Goal: Task Accomplishment & Management: Manage account settings

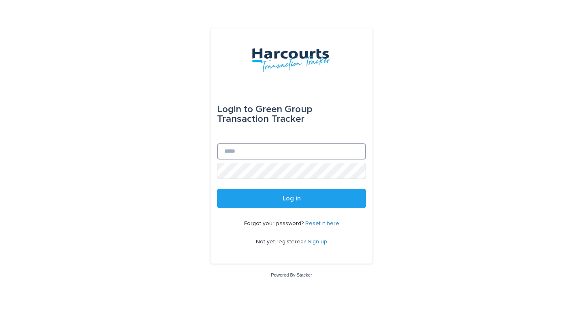
click at [306, 154] on input "Email" at bounding box center [291, 151] width 149 height 16
type input "**********"
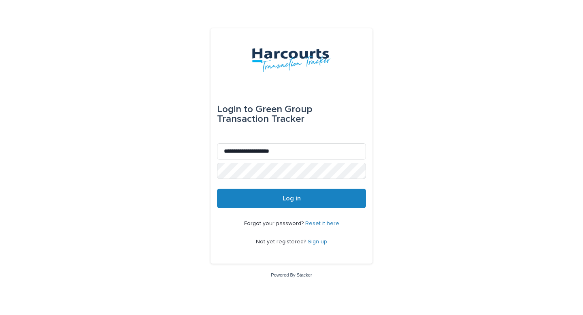
click at [297, 200] on span "Log in" at bounding box center [292, 198] width 18 height 6
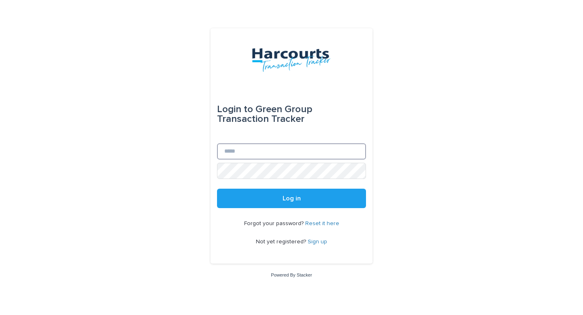
click at [255, 150] on input "Email" at bounding box center [291, 151] width 149 height 16
type input "**********"
click at [217, 189] on button "Log in" at bounding box center [291, 198] width 149 height 19
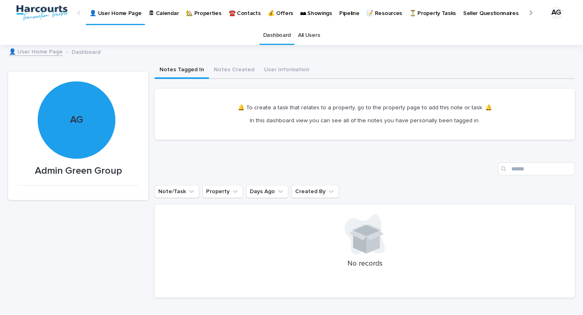
click at [196, 15] on p "🏡 Properties" at bounding box center [203, 8] width 35 height 17
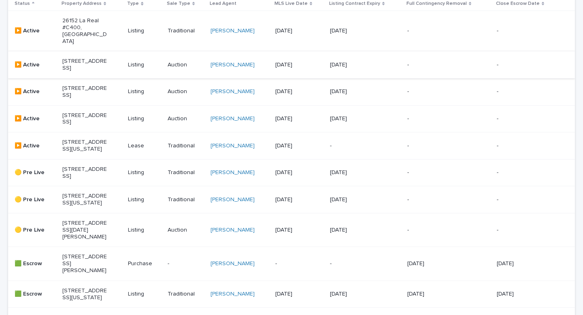
scroll to position [218, 0]
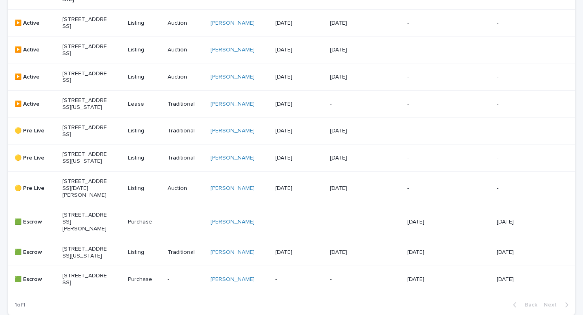
click at [90, 165] on p "[STREET_ADDRESS][US_STATE]" at bounding box center [84, 158] width 45 height 14
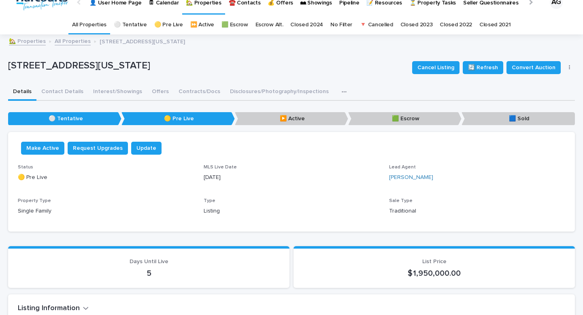
scroll to position [21, 0]
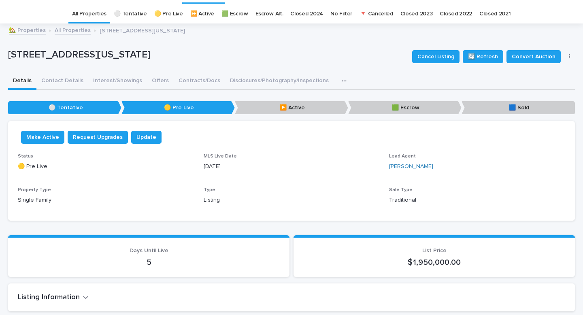
click at [569, 58] on icon "button" at bounding box center [569, 56] width 1 height 5
click at [472, 81] on div "Details Contact Details Interest/Showings Offers Contracts/Docs Disclosures/Pho…" at bounding box center [291, 81] width 567 height 17
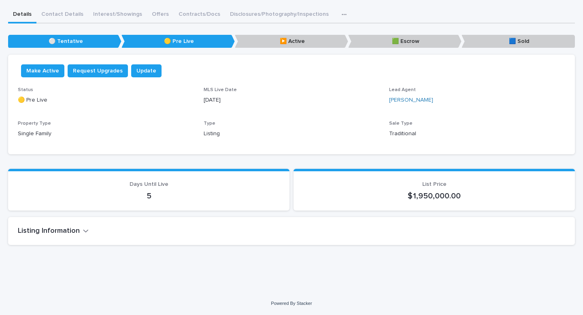
click at [76, 227] on h2 "Listing Information" at bounding box center [49, 231] width 62 height 9
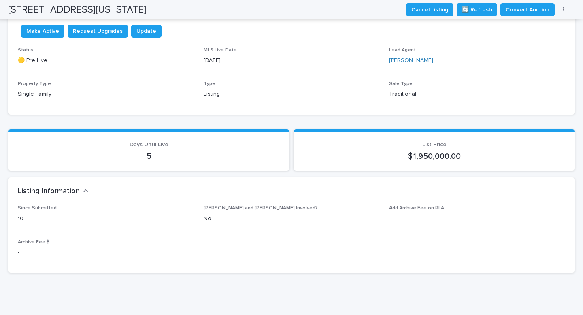
scroll to position [0, 0]
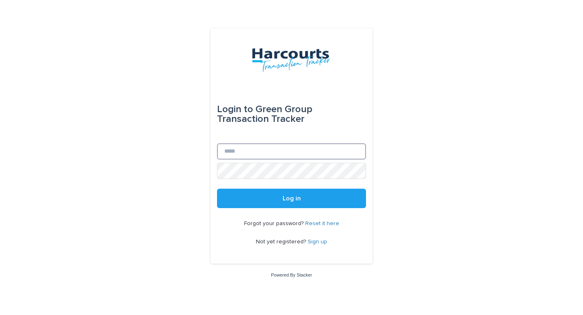
click at [270, 152] on input "Email" at bounding box center [291, 151] width 149 height 16
type input "**********"
click at [217, 189] on button "Log in" at bounding box center [291, 198] width 149 height 19
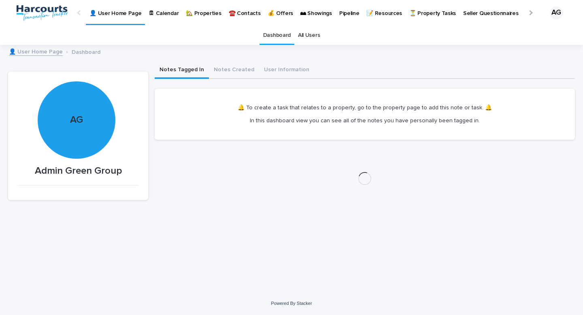
click at [202, 14] on p "🏡 Properties" at bounding box center [203, 8] width 35 height 17
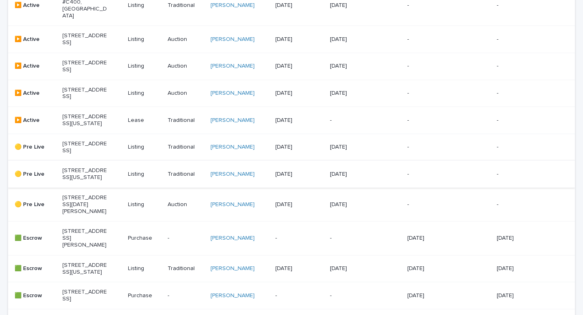
scroll to position [202, 0]
click at [82, 181] on p "29162 Bobolink Dr., Laguna Niguel, California 92677" at bounding box center [84, 174] width 45 height 14
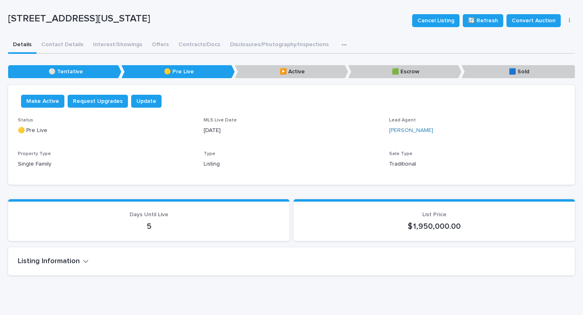
scroll to position [26, 0]
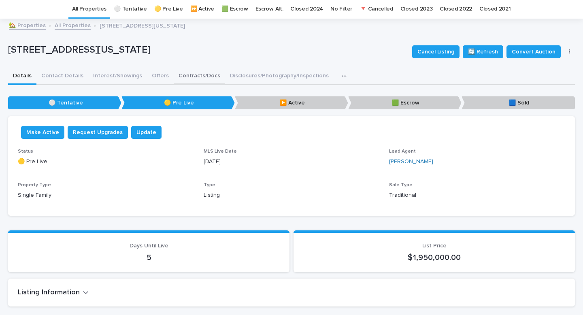
click at [181, 75] on div "29162 Bobolink Dr., Laguna Niguel, California 92677 Cancel Listing 🔄 Refresh Co…" at bounding box center [291, 166] width 567 height 294
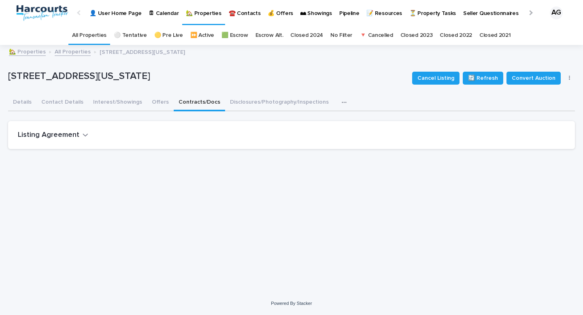
scroll to position [6, 0]
click at [67, 97] on button "Contact Details" at bounding box center [62, 102] width 52 height 17
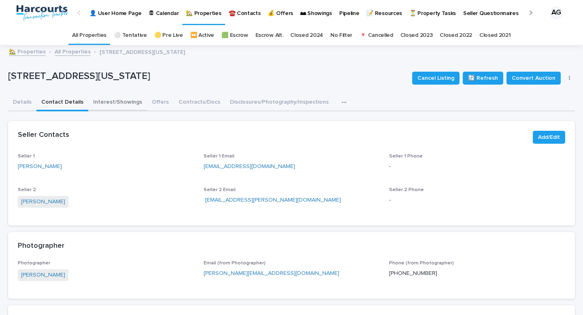
click at [91, 104] on button "Interest/Showings" at bounding box center [117, 102] width 59 height 17
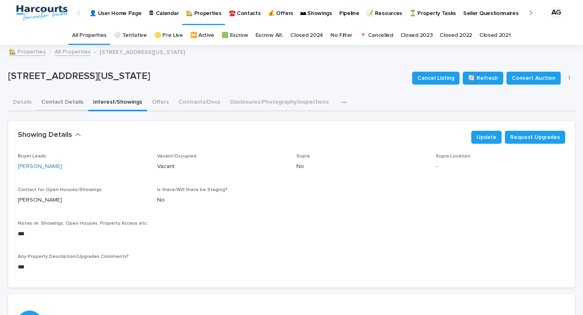
click at [68, 105] on button "Contact Details" at bounding box center [62, 102] width 52 height 17
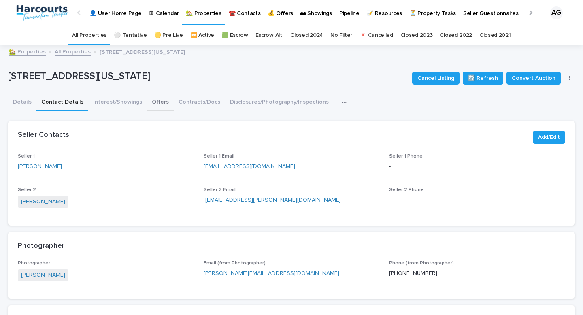
click at [158, 106] on button "Offers" at bounding box center [160, 102] width 27 height 17
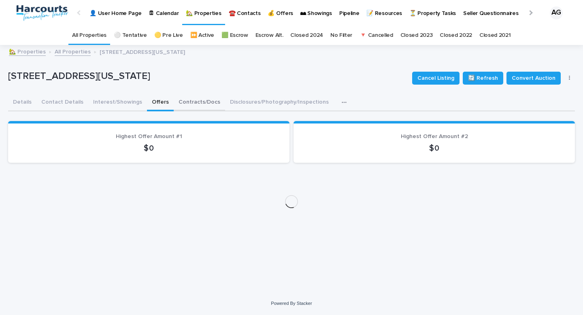
click at [185, 105] on button "Contracts/Docs" at bounding box center [199, 102] width 51 height 17
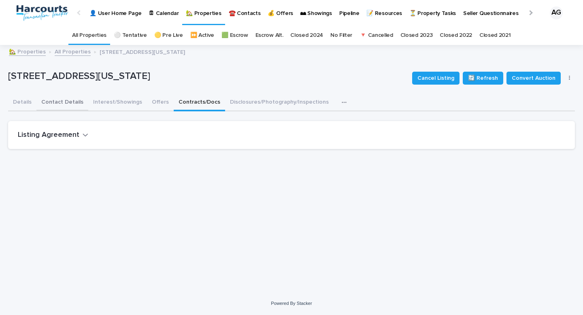
click at [69, 102] on button "Contact Details" at bounding box center [62, 102] width 52 height 17
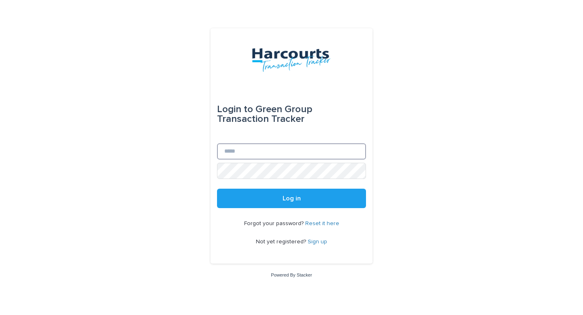
click at [291, 153] on input "Email" at bounding box center [291, 151] width 149 height 16
type input "**********"
click at [217, 189] on button "Log in" at bounding box center [291, 198] width 149 height 19
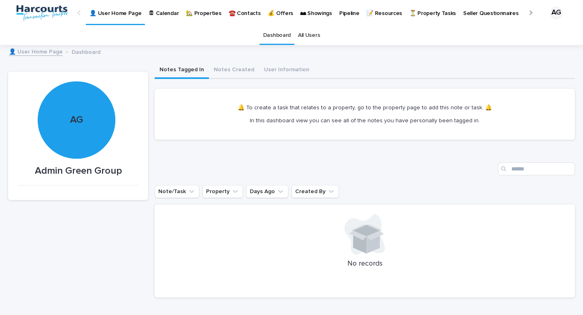
click at [195, 19] on link "🏡 Properties" at bounding box center [203, 12] width 43 height 25
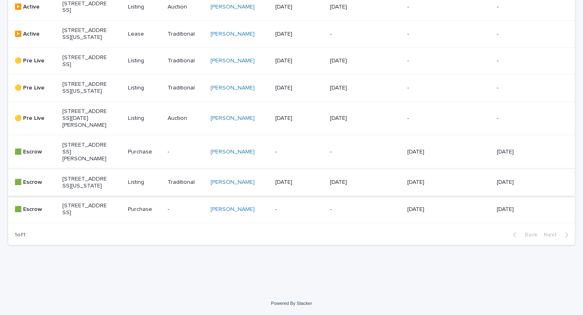
scroll to position [317, 0]
click at [90, 92] on p "[STREET_ADDRESS][US_STATE]" at bounding box center [84, 88] width 45 height 14
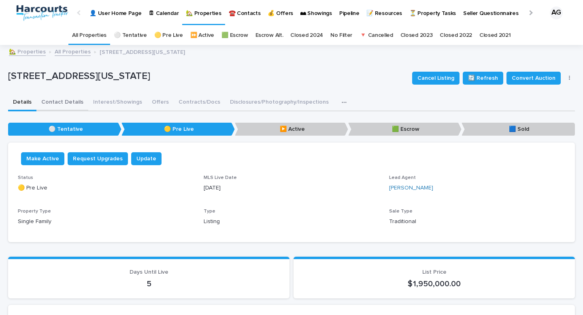
click at [70, 107] on button "Contact Details" at bounding box center [62, 102] width 52 height 17
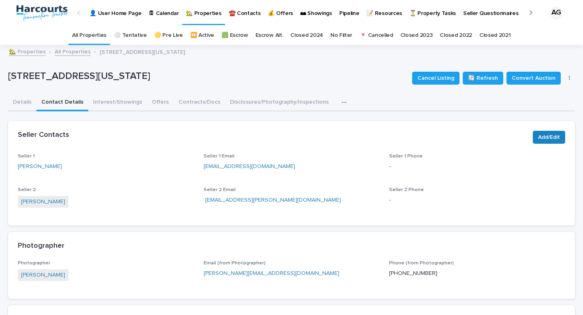
click at [544, 137] on span "Add/Edit" at bounding box center [549, 137] width 22 height 8
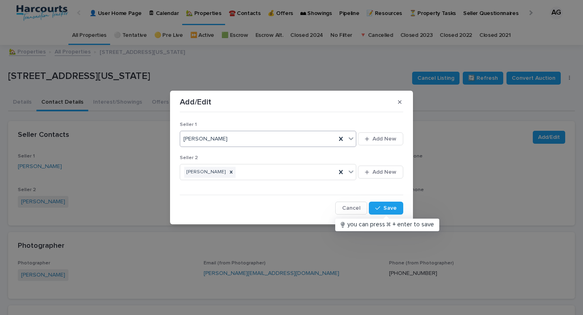
click at [309, 141] on div "[PERSON_NAME]" at bounding box center [258, 138] width 156 height 13
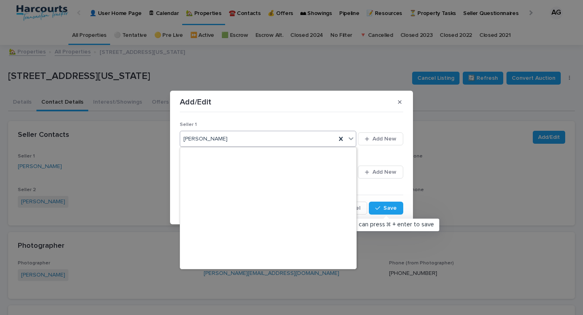
scroll to position [7926, 0]
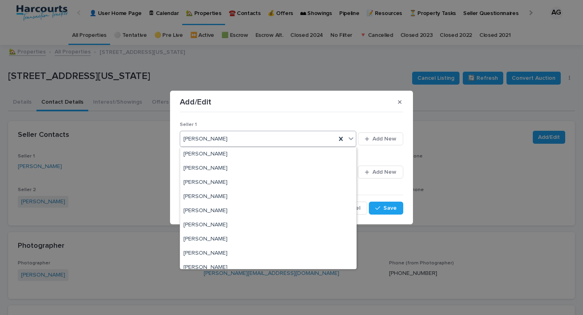
click at [301, 108] on section "Add/Edit Seller 1 option focused, 1 of 1001. 1001 results available. Use Up and…" at bounding box center [291, 158] width 243 height 134
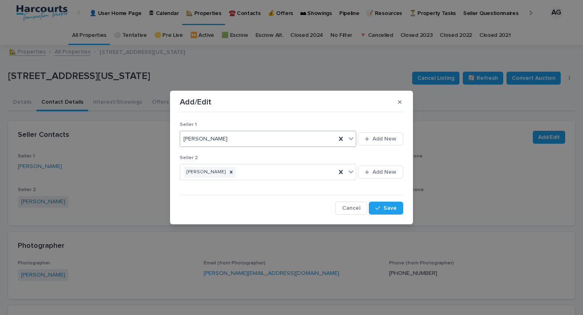
click at [353, 139] on icon at bounding box center [351, 139] width 8 height 8
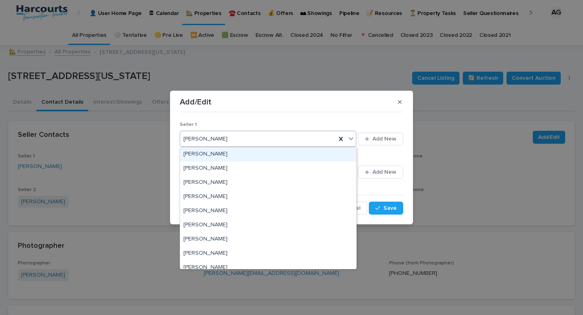
click at [243, 153] on div "[PERSON_NAME]" at bounding box center [268, 154] width 176 height 14
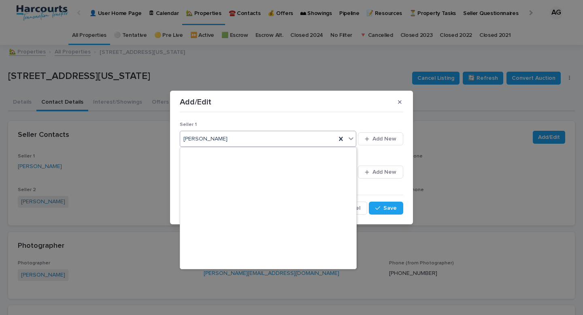
click at [232, 144] on div "[PERSON_NAME]" at bounding box center [258, 138] width 156 height 13
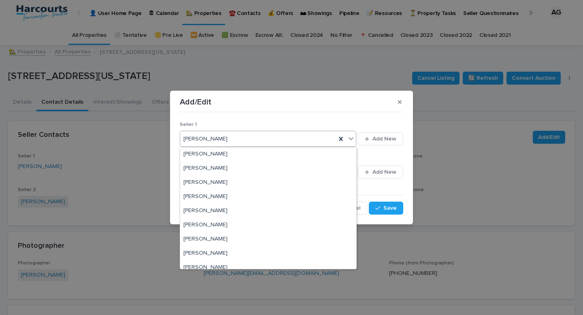
click at [231, 142] on div "[PERSON_NAME]" at bounding box center [258, 138] width 156 height 13
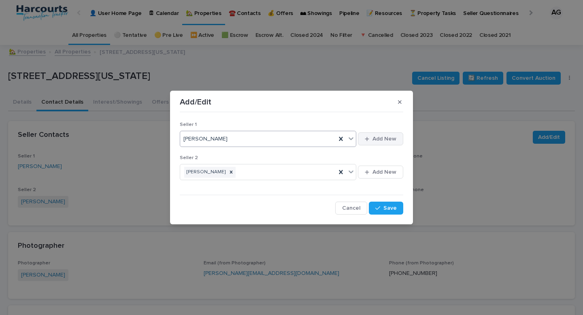
click at [397, 137] on button "Add New" at bounding box center [380, 138] width 45 height 13
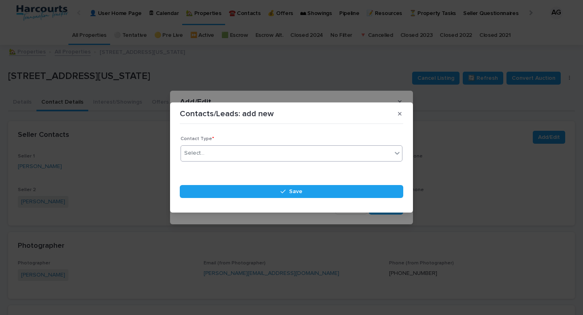
click at [343, 152] on div "Select..." at bounding box center [286, 153] width 211 height 13
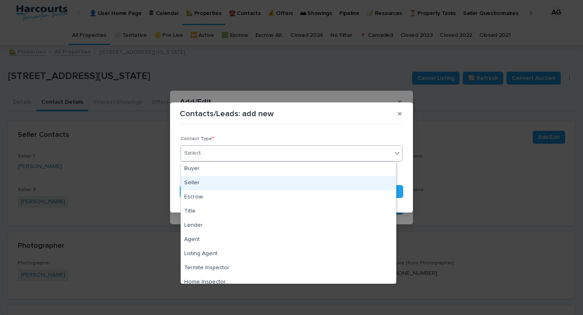
click at [341, 186] on div "Seller" at bounding box center [288, 183] width 215 height 14
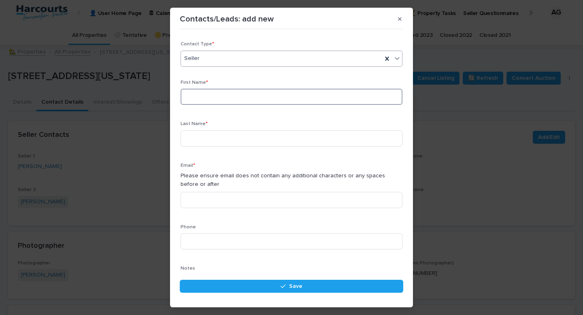
click at [313, 96] on input at bounding box center [292, 97] width 222 height 16
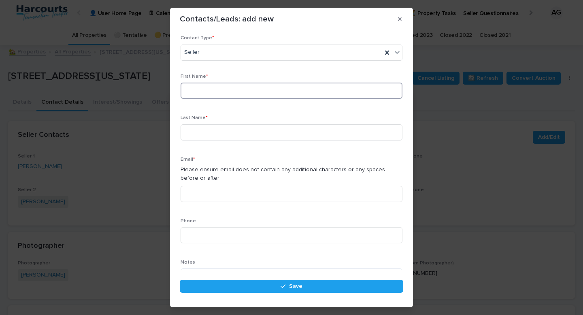
scroll to position [0, 0]
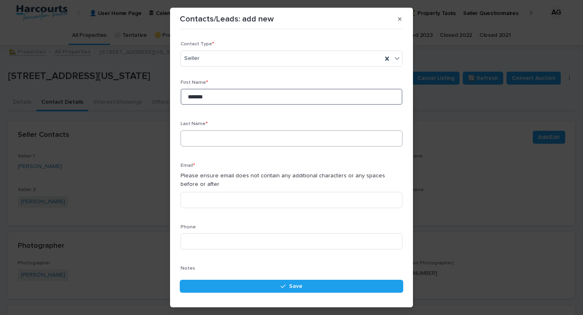
type input "*******"
click at [310, 141] on input at bounding box center [292, 138] width 222 height 16
type input "*"
type input "*********"
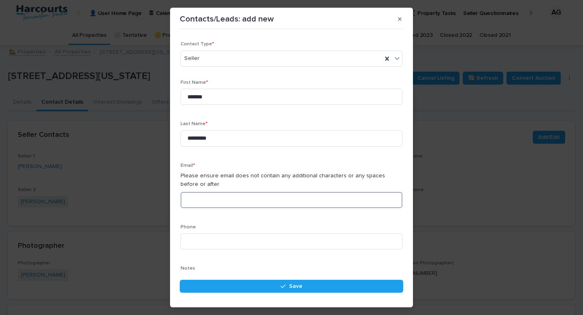
click at [342, 200] on input at bounding box center [292, 200] width 222 height 16
paste input "**********"
type input "**********"
drag, startPoint x: 262, startPoint y: 202, endPoint x: 151, endPoint y: 192, distance: 111.0
click at [151, 192] on div "**********" at bounding box center [291, 157] width 583 height 315
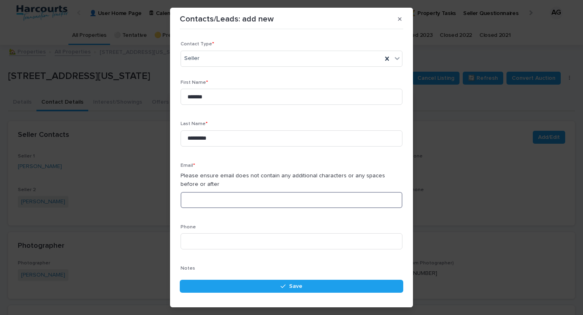
paste input "**********"
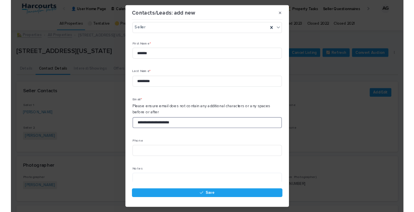
scroll to position [58, 0]
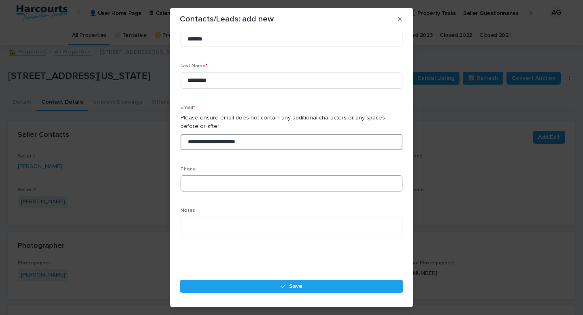
type input "**********"
click at [267, 185] on input at bounding box center [292, 183] width 222 height 16
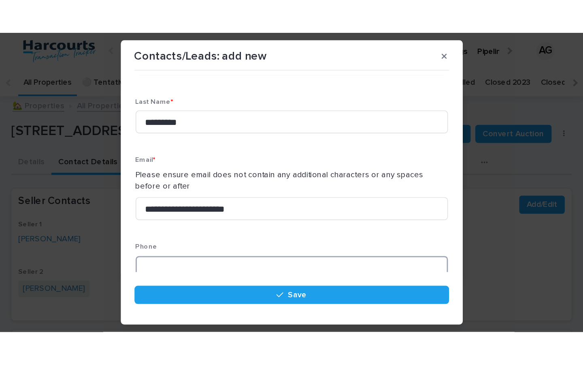
scroll to position [156, 0]
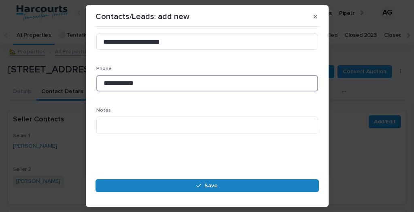
type input "**********"
click at [202, 189] on button "Save" at bounding box center [208, 185] width 224 height 13
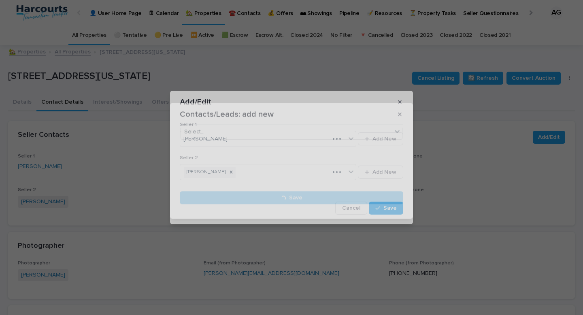
scroll to position [0, 0]
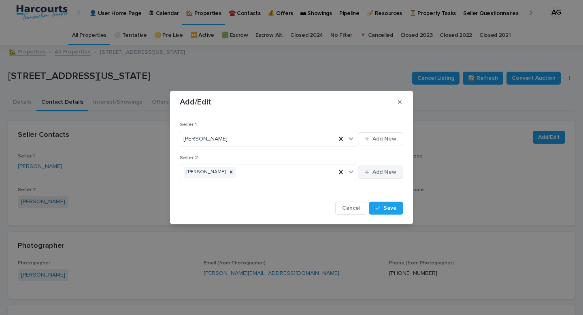
click at [371, 175] on div "button" at bounding box center [369, 172] width 8 height 5
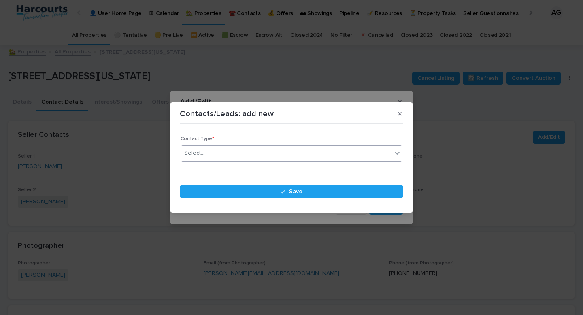
click at [289, 158] on div "Select..." at bounding box center [286, 153] width 211 height 13
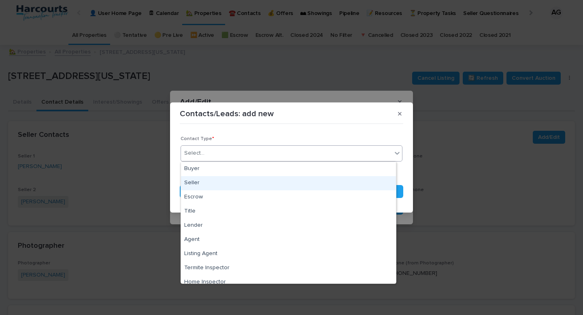
click at [294, 185] on div "Seller" at bounding box center [288, 183] width 215 height 14
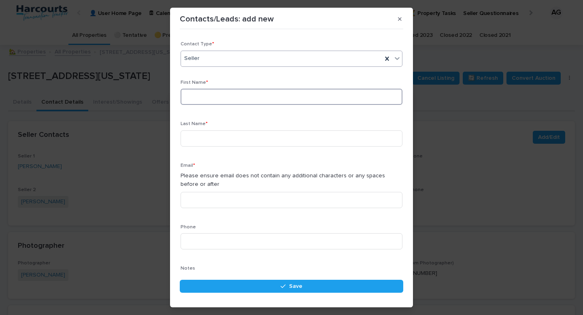
click at [261, 103] on input at bounding box center [292, 97] width 222 height 16
type input "*****"
click at [272, 139] on input at bounding box center [292, 138] width 222 height 16
type input "*********"
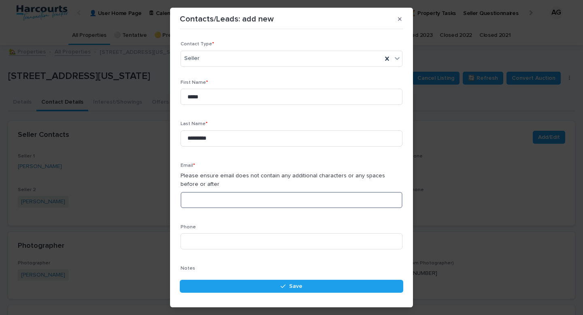
click at [290, 203] on input at bounding box center [292, 200] width 222 height 16
paste input "**********"
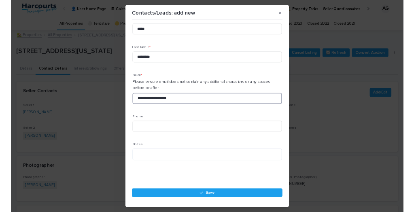
scroll to position [58, 0]
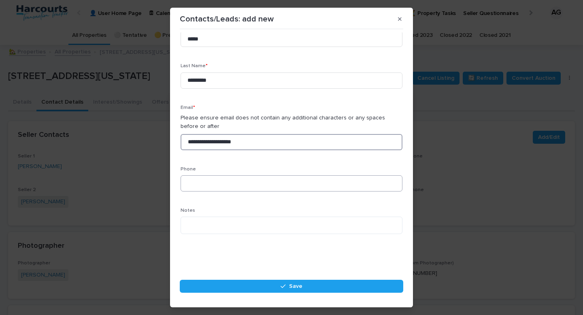
type input "**********"
click at [296, 181] on input at bounding box center [292, 183] width 222 height 16
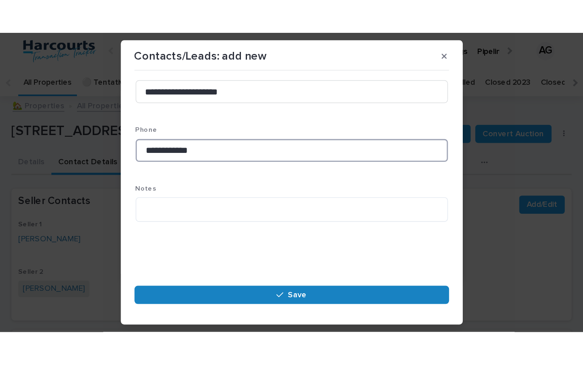
scroll to position [156, 0]
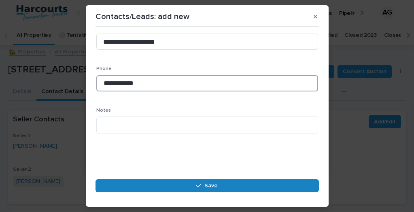
type input "**********"
click at [263, 191] on button "Save" at bounding box center [208, 185] width 224 height 13
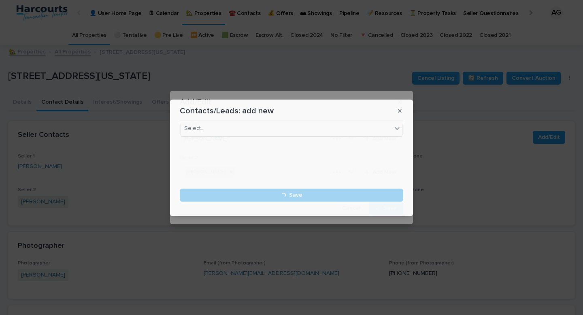
scroll to position [0, 0]
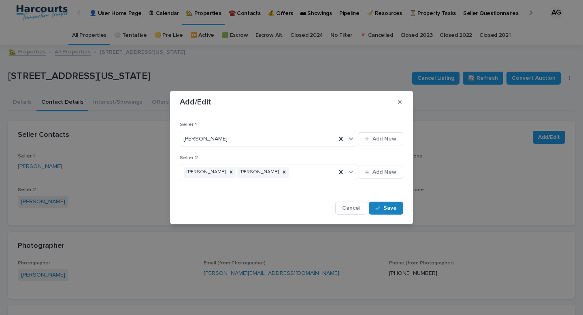
click at [389, 208] on span "Save" at bounding box center [390, 208] width 13 height 6
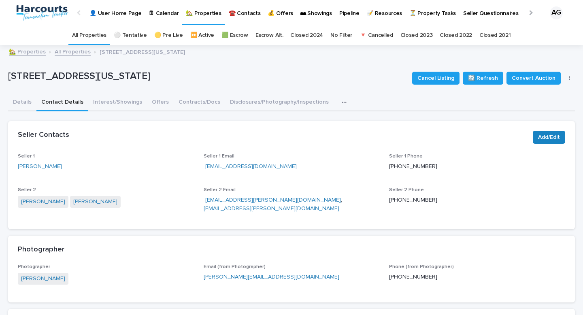
click at [533, 140] on button "Add/Edit" at bounding box center [549, 137] width 32 height 13
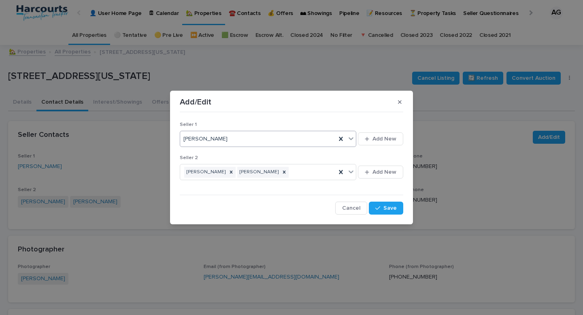
click at [274, 145] on div "[PERSON_NAME]" at bounding box center [258, 138] width 156 height 13
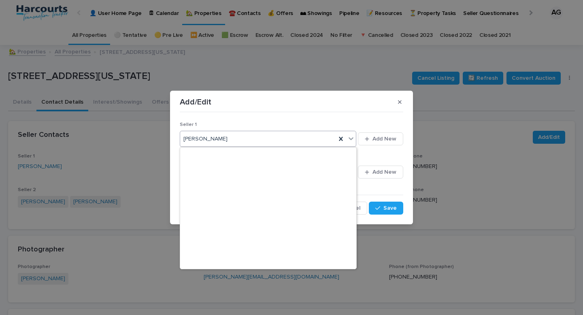
scroll to position [7926, 0]
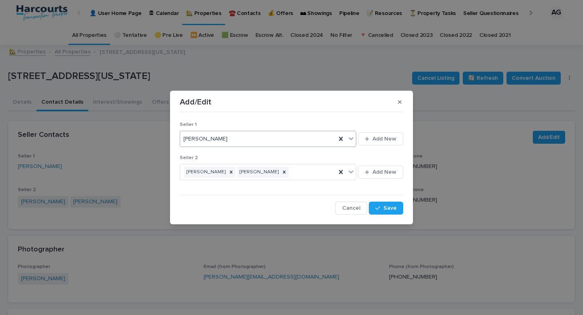
drag, startPoint x: 273, startPoint y: 142, endPoint x: 208, endPoint y: 141, distance: 64.4
click at [208, 141] on div "[PERSON_NAME]" at bounding box center [258, 138] width 156 height 13
click at [217, 136] on span "[PERSON_NAME]" at bounding box center [206, 139] width 44 height 9
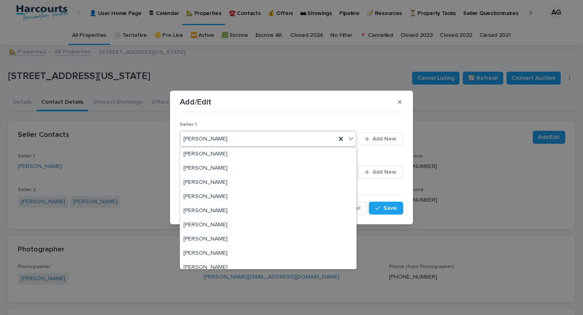
click at [213, 138] on span "[PERSON_NAME]" at bounding box center [206, 139] width 44 height 9
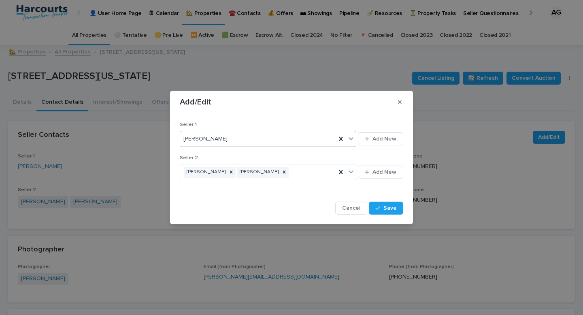
click at [213, 138] on span "[PERSON_NAME]" at bounding box center [206, 139] width 44 height 9
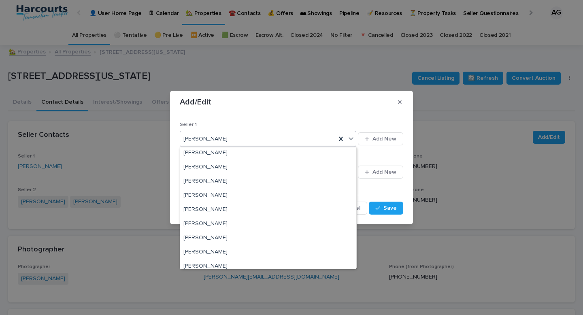
scroll to position [7056, 0]
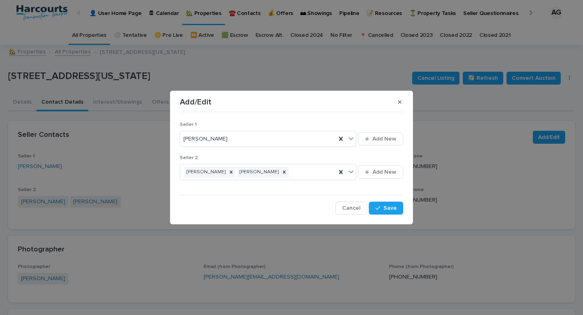
click at [357, 116] on div "Seller 1 [PERSON_NAME] Add New Seller 2 [PERSON_NAME] [PERSON_NAME] Add New Can…" at bounding box center [292, 165] width 224 height 100
click at [350, 174] on icon at bounding box center [351, 172] width 8 height 8
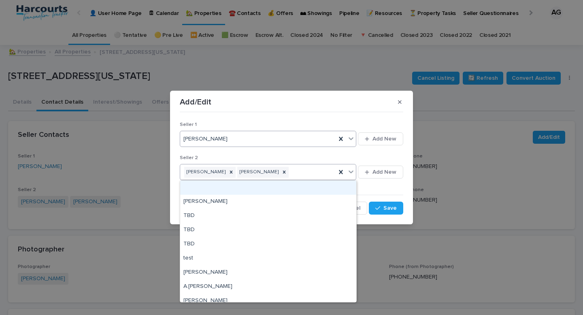
click at [311, 144] on div "[PERSON_NAME]" at bounding box center [258, 138] width 156 height 13
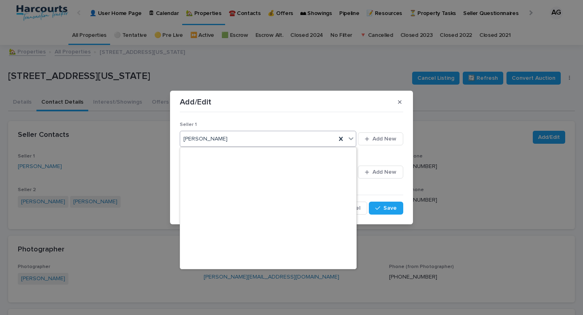
scroll to position [7926, 0]
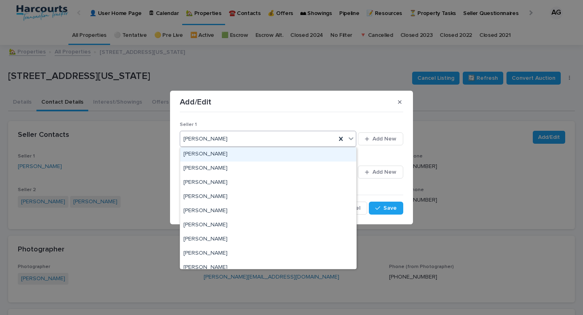
click at [273, 120] on div "Seller 1 option [PERSON_NAME] focused, 560 of 1001. 1001 results available. Use…" at bounding box center [292, 165] width 224 height 100
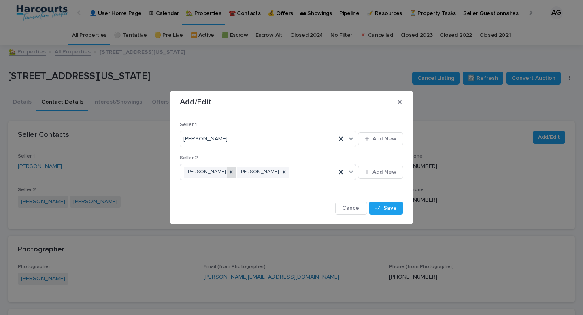
click at [228, 174] on icon at bounding box center [231, 172] width 6 height 6
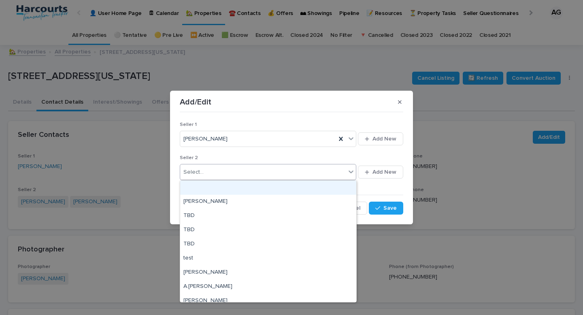
click at [238, 173] on div "Select..." at bounding box center [263, 172] width 166 height 13
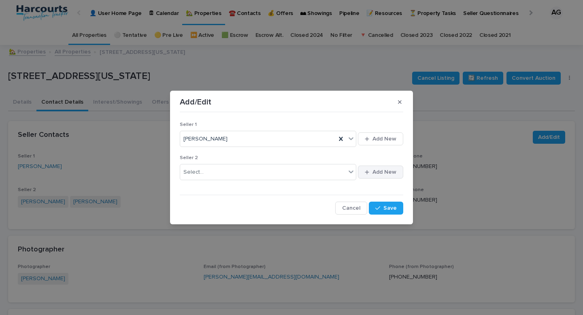
click at [381, 171] on span "Add New" at bounding box center [385, 172] width 24 height 6
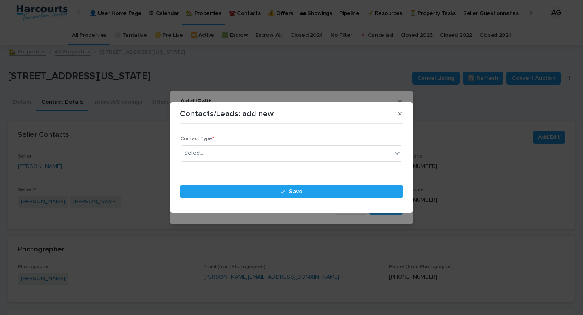
click at [401, 107] on div "Contacts/Leads: add new" at bounding box center [292, 113] width 224 height 13
click at [399, 112] on icon "button" at bounding box center [400, 114] width 4 height 6
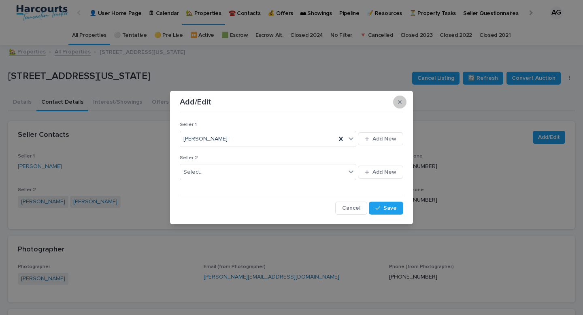
click at [399, 103] on icon "button" at bounding box center [400, 102] width 4 height 6
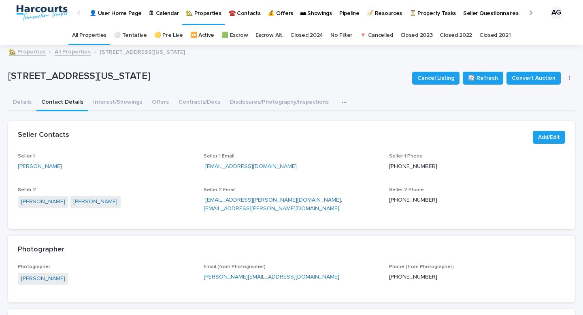
click at [567, 76] on button "button" at bounding box center [569, 78] width 11 height 6
click at [471, 110] on div "Details Contact Details Interest/Showings Offers Contracts/Docs Disclosures/Pho…" at bounding box center [291, 102] width 567 height 17
click at [564, 77] on button "button" at bounding box center [569, 78] width 11 height 6
click at [525, 77] on span "Convert Auction" at bounding box center [534, 78] width 44 height 8
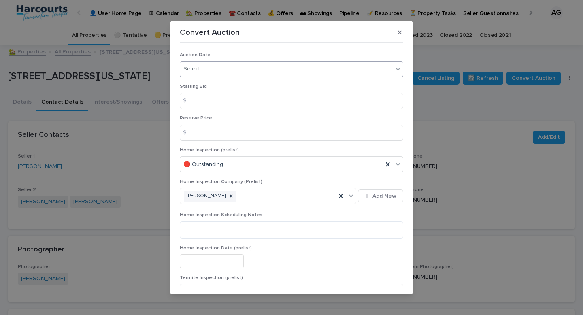
click at [334, 69] on div "Select..." at bounding box center [286, 68] width 213 height 13
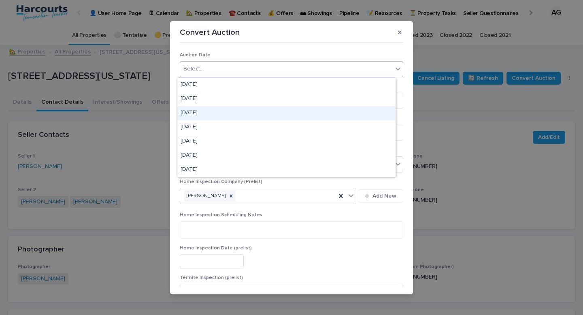
click at [335, 109] on div "[DATE]" at bounding box center [286, 113] width 218 height 14
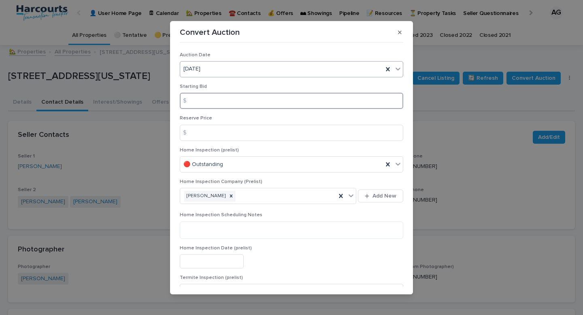
click at [303, 104] on input at bounding box center [292, 101] width 224 height 16
paste input "*******"
type input "*******"
click at [275, 135] on input at bounding box center [292, 133] width 224 height 16
type input "*******"
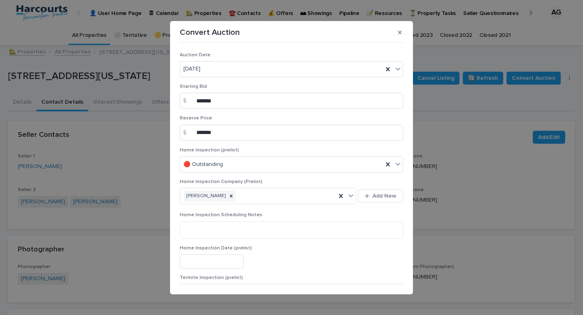
click at [296, 115] on div "Starting Bid $ *******" at bounding box center [292, 100] width 224 height 32
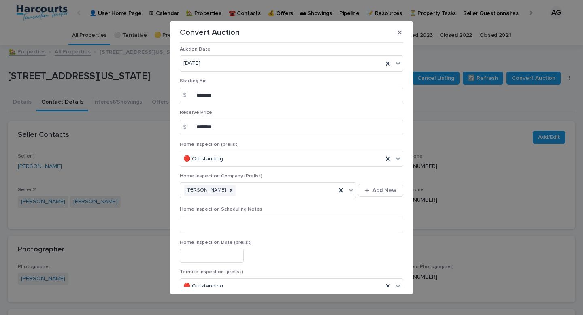
scroll to position [12, 0]
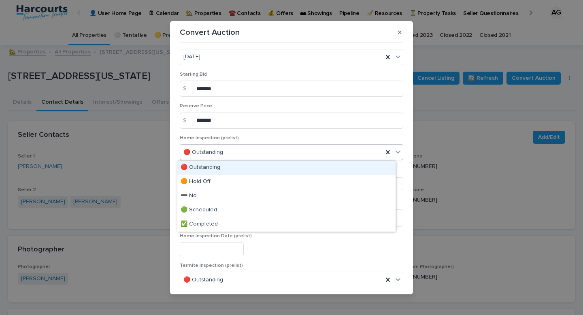
click at [369, 157] on div "🔴 Outstanding" at bounding box center [281, 152] width 203 height 13
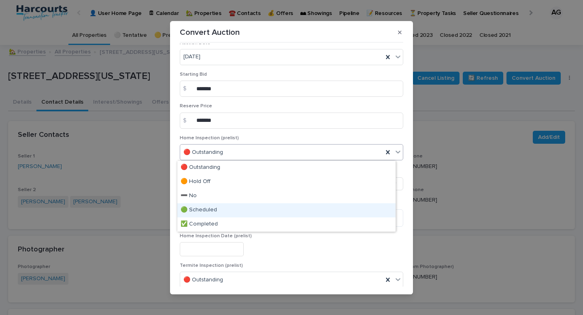
click at [336, 209] on div "🟢 Scheduled" at bounding box center [286, 210] width 218 height 14
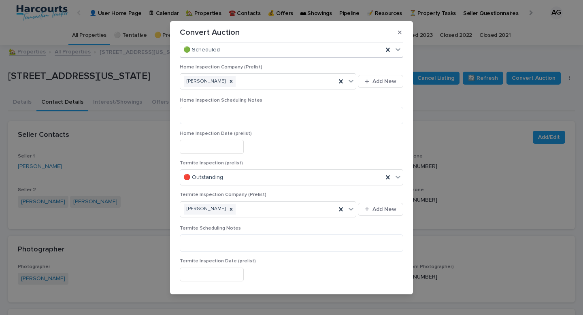
scroll to position [118, 0]
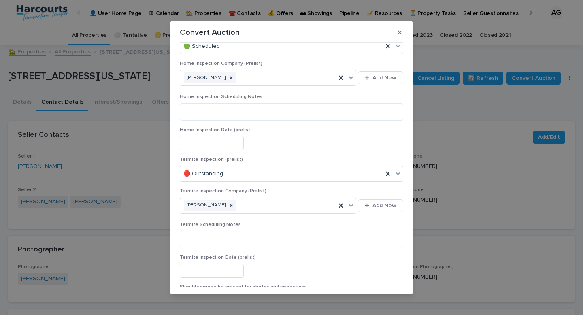
click at [236, 142] on input "text" at bounding box center [212, 143] width 64 height 14
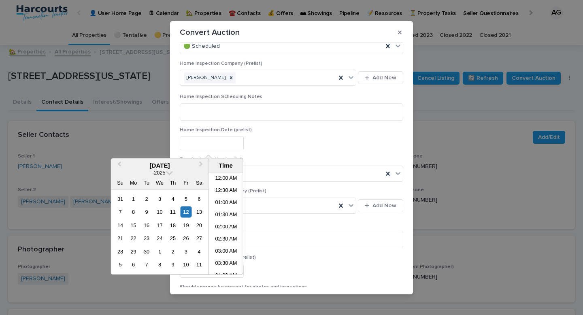
scroll to position [295, 0]
click at [158, 225] on div "17" at bounding box center [159, 225] width 11 height 11
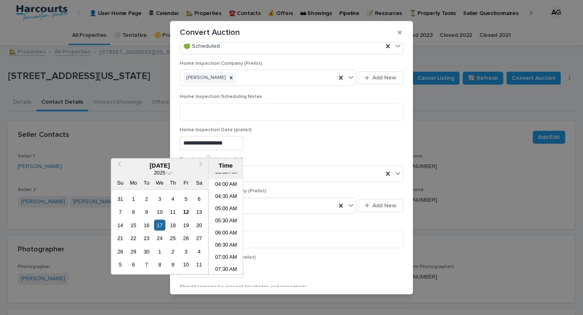
scroll to position [145, 0]
click at [225, 249] on li "09:00 AM" at bounding box center [226, 253] width 34 height 12
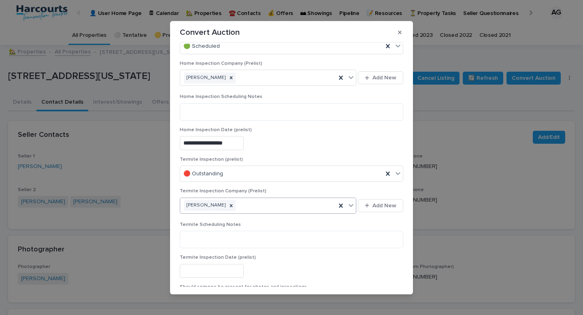
type input "**********"
click at [322, 142] on div "**********" at bounding box center [292, 143] width 224 height 14
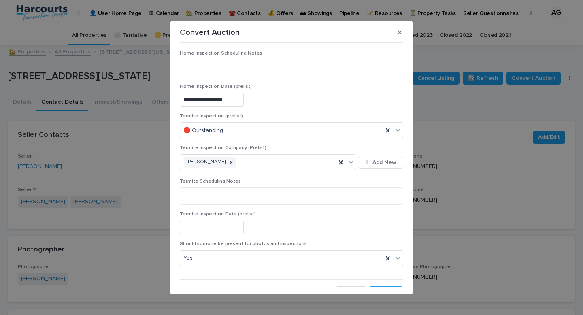
scroll to position [174, 0]
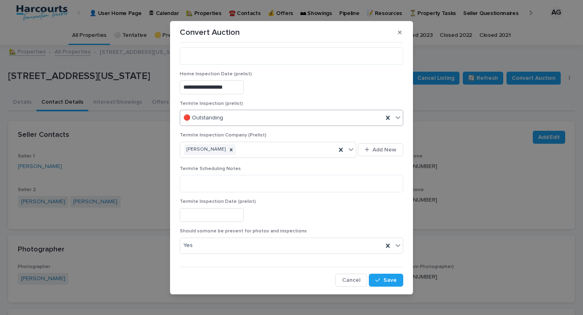
click at [346, 118] on div "🔴 Outstanding" at bounding box center [281, 117] width 203 height 13
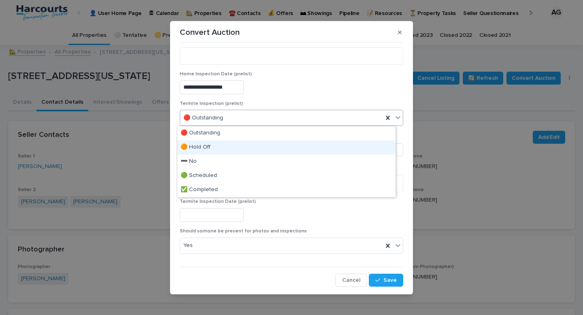
click at [337, 151] on div "🟠 Hold Off" at bounding box center [286, 148] width 218 height 14
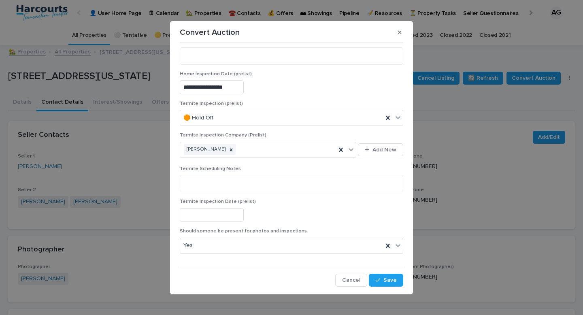
click at [318, 167] on p "Termite Scheduling Notes" at bounding box center [292, 169] width 224 height 6
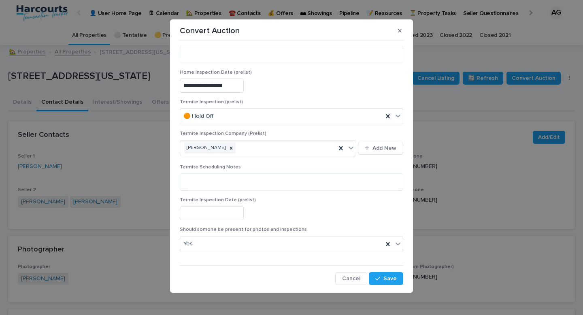
scroll to position [3, 0]
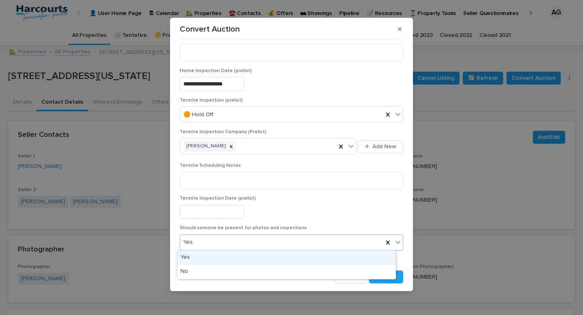
click at [332, 247] on div "Yes" at bounding box center [281, 242] width 203 height 13
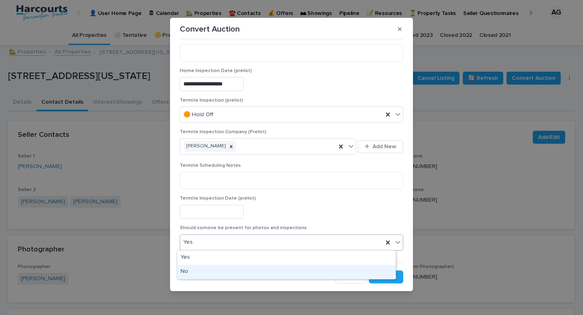
click at [317, 275] on div "No" at bounding box center [286, 272] width 218 height 14
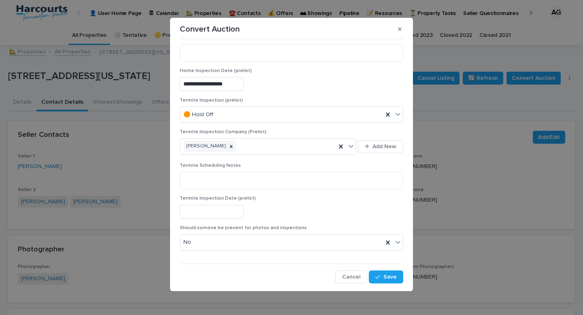
click at [352, 216] on div at bounding box center [292, 212] width 224 height 14
click at [384, 277] on span "Save" at bounding box center [390, 277] width 13 height 6
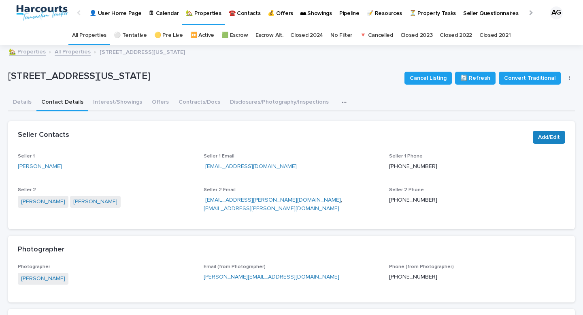
click at [546, 137] on span "Add/Edit" at bounding box center [549, 137] width 22 height 8
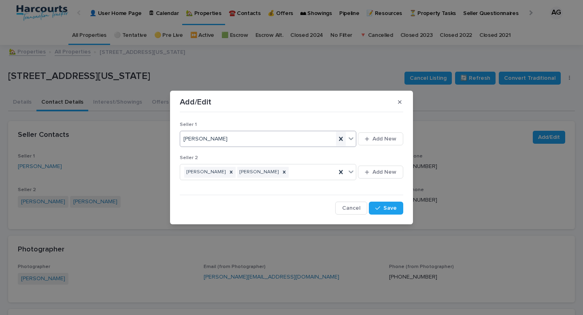
click at [340, 139] on icon at bounding box center [341, 139] width 8 height 8
click at [346, 171] on div at bounding box center [341, 172] width 10 height 15
click at [365, 142] on button "Add New" at bounding box center [380, 138] width 45 height 13
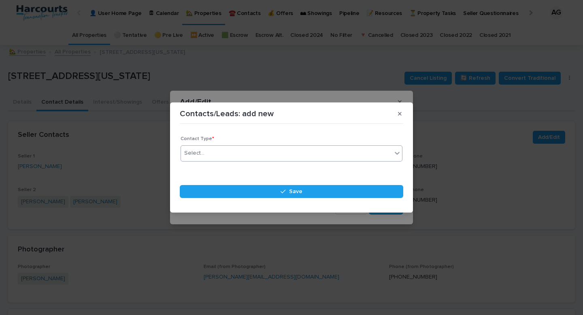
click at [317, 153] on div "Select..." at bounding box center [286, 153] width 211 height 13
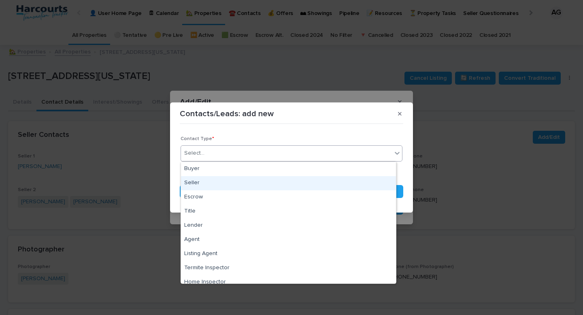
click at [344, 186] on div "Seller" at bounding box center [288, 183] width 215 height 14
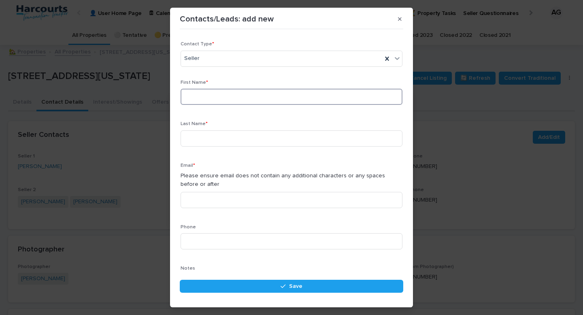
click at [286, 94] on input at bounding box center [292, 97] width 222 height 16
type input "*******"
click at [298, 137] on input at bounding box center [292, 138] width 222 height 16
type input "*********"
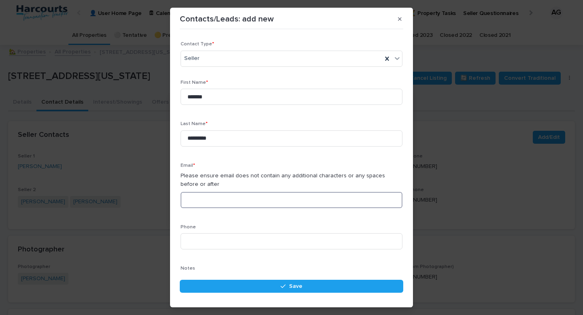
click at [303, 200] on input at bounding box center [292, 200] width 222 height 16
paste input "**********"
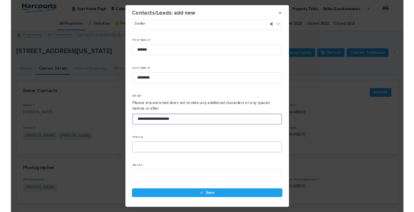
scroll to position [42, 0]
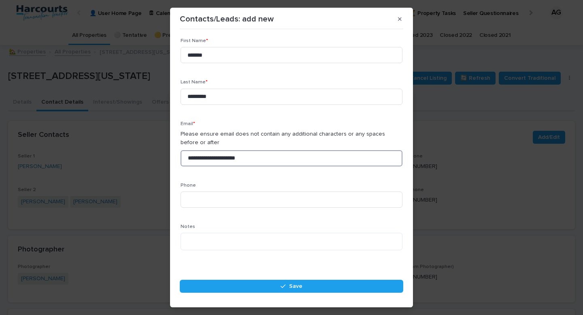
click at [190, 159] on input "**********" at bounding box center [292, 158] width 222 height 16
click at [190, 158] on input "**********" at bounding box center [292, 158] width 222 height 16
type input "**********"
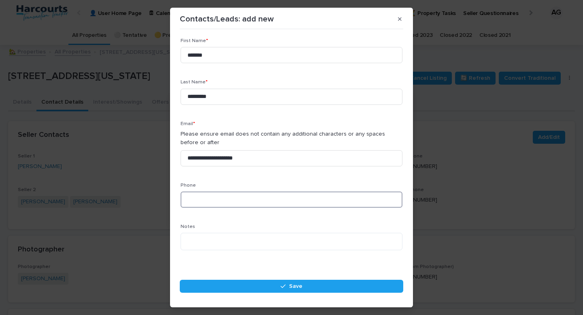
click at [234, 197] on input at bounding box center [292, 200] width 222 height 16
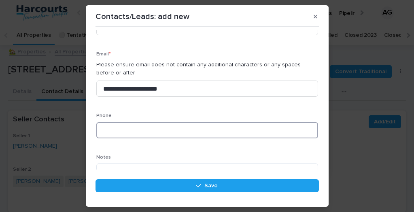
scroll to position [109, 0]
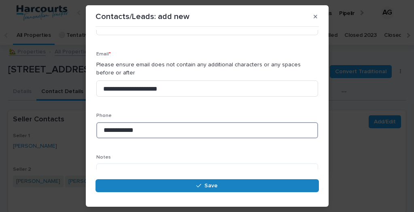
type input "**********"
click at [278, 188] on button "Save" at bounding box center [208, 185] width 224 height 13
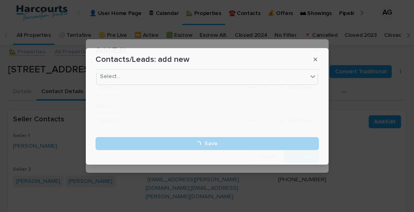
scroll to position [0, 0]
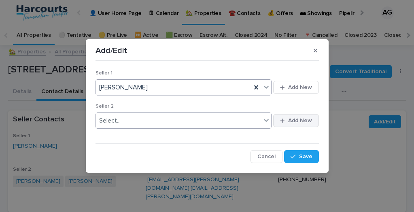
click at [289, 124] on button "Add New" at bounding box center [295, 120] width 45 height 13
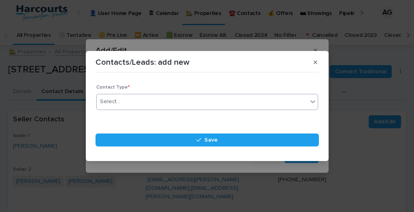
click at [218, 108] on div "Select..." at bounding box center [202, 101] width 211 height 13
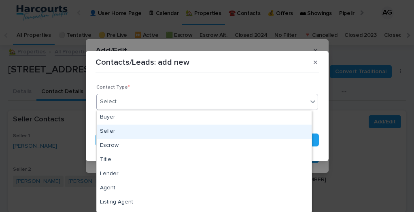
click at [218, 130] on div "Seller" at bounding box center [204, 132] width 215 height 14
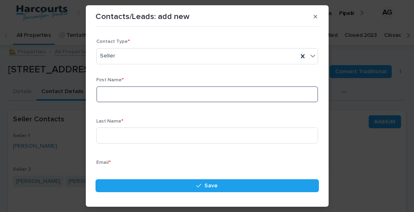
click at [189, 93] on input at bounding box center [207, 94] width 222 height 16
type input "*****"
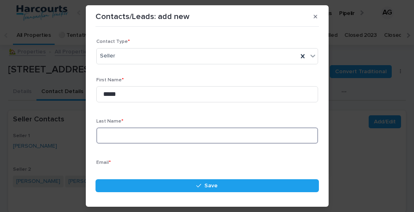
click at [183, 137] on input at bounding box center [207, 136] width 222 height 16
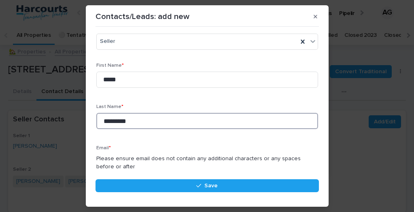
scroll to position [60, 0]
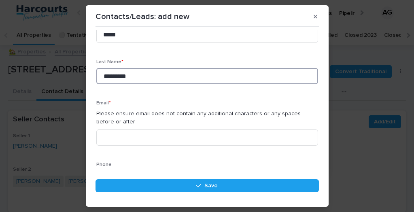
type input "*********"
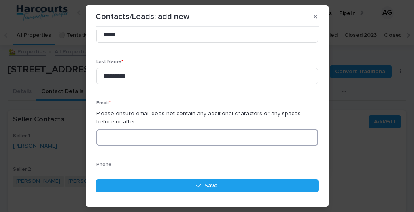
paste input "**********"
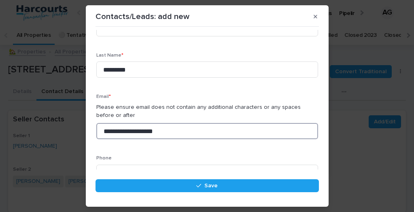
scroll to position [120, 0]
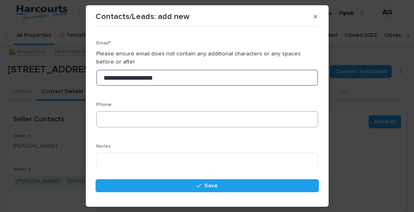
type input "**********"
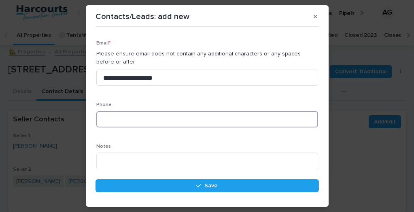
click at [179, 123] on input at bounding box center [207, 119] width 222 height 16
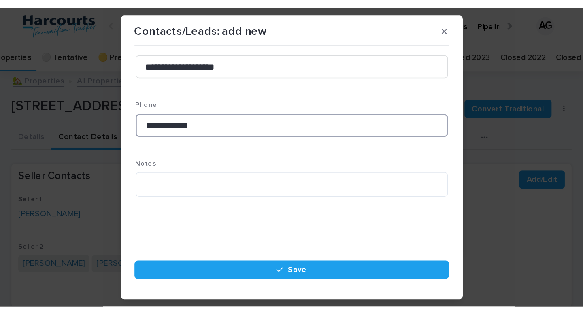
scroll to position [22, 0]
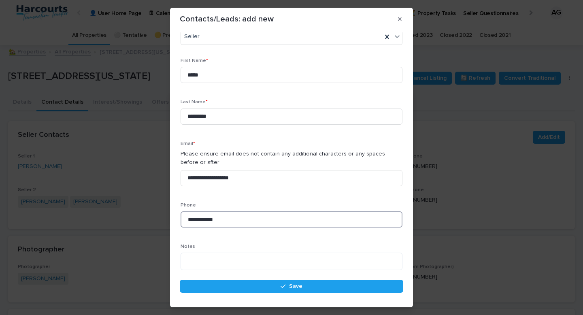
type input "**********"
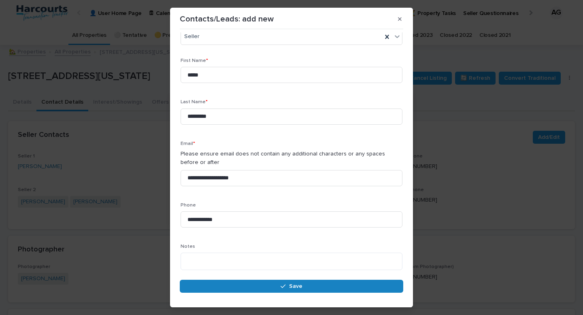
click at [283, 284] on icon "button" at bounding box center [283, 287] width 5 height 6
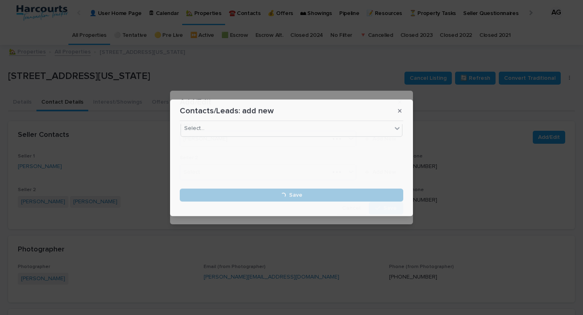
scroll to position [0, 0]
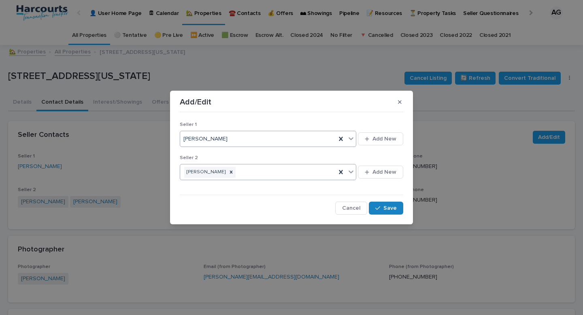
click at [391, 211] on button "Save" at bounding box center [386, 208] width 34 height 13
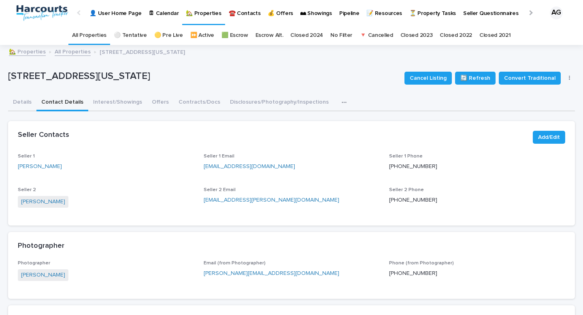
click at [405, 157] on span "Seller 1 Phone" at bounding box center [406, 156] width 34 height 5
drag, startPoint x: 384, startPoint y: 166, endPoint x: 431, endPoint y: 167, distance: 46.2
click at [431, 167] on div "Seller 1 [PERSON_NAME] Seller 1 Email [EMAIL_ADDRESS][DOMAIN_NAME] Seller 1 Pho…" at bounding box center [292, 185] width 548 height 62
copy p "[PHONE_NUMBER]"
click at [376, 198] on div "Seller 1 [PERSON_NAME] Seller 1 Email [EMAIL_ADDRESS][DOMAIN_NAME] Seller 1 Pho…" at bounding box center [292, 185] width 548 height 62
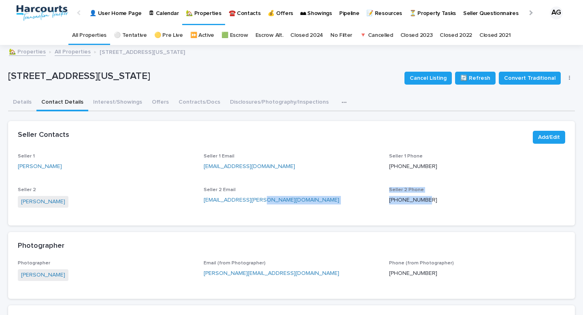
drag, startPoint x: 380, startPoint y: 202, endPoint x: 432, endPoint y: 206, distance: 52.4
click at [432, 206] on div "Seller 1 [PERSON_NAME] Seller 1 Email [EMAIL_ADDRESS][DOMAIN_NAME] Seller 1 Pho…" at bounding box center [292, 185] width 548 height 62
click at [431, 204] on p "[PHONE_NUMBER]" at bounding box center [477, 200] width 176 height 9
drag, startPoint x: 431, startPoint y: 201, endPoint x: 382, endPoint y: 202, distance: 48.6
click at [382, 202] on div "Seller 1 [PERSON_NAME] Seller 1 Email [EMAIL_ADDRESS][DOMAIN_NAME] Seller 1 Pho…" at bounding box center [292, 185] width 548 height 62
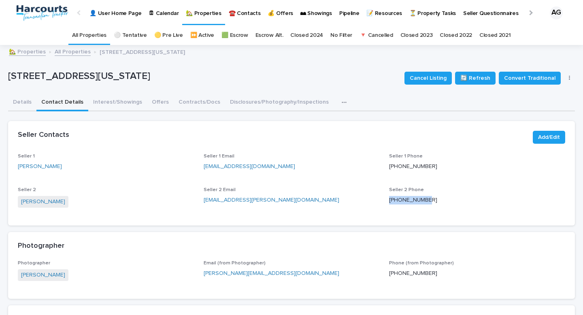
click at [382, 202] on div "Seller 1 [PERSON_NAME] Seller 1 Email [EMAIL_ADDRESS][DOMAIN_NAME] Seller 1 Pho…" at bounding box center [292, 185] width 548 height 62
drag, startPoint x: 382, startPoint y: 203, endPoint x: 430, endPoint y: 204, distance: 48.2
click at [430, 204] on div "Seller 1 [PERSON_NAME] Seller 1 Email [EMAIL_ADDRESS][DOMAIN_NAME] Seller 1 Pho…" at bounding box center [292, 185] width 548 height 62
copy p "[PHONE_NUMBER]"
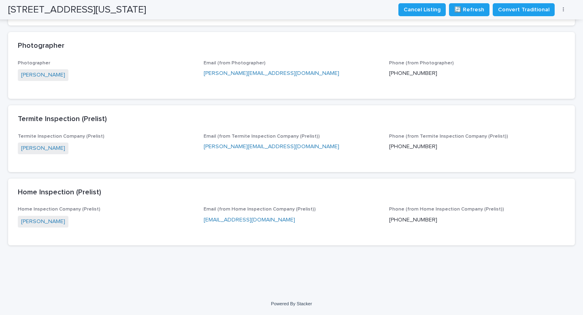
scroll to position [206, 0]
